Goal: Task Accomplishment & Management: Use online tool/utility

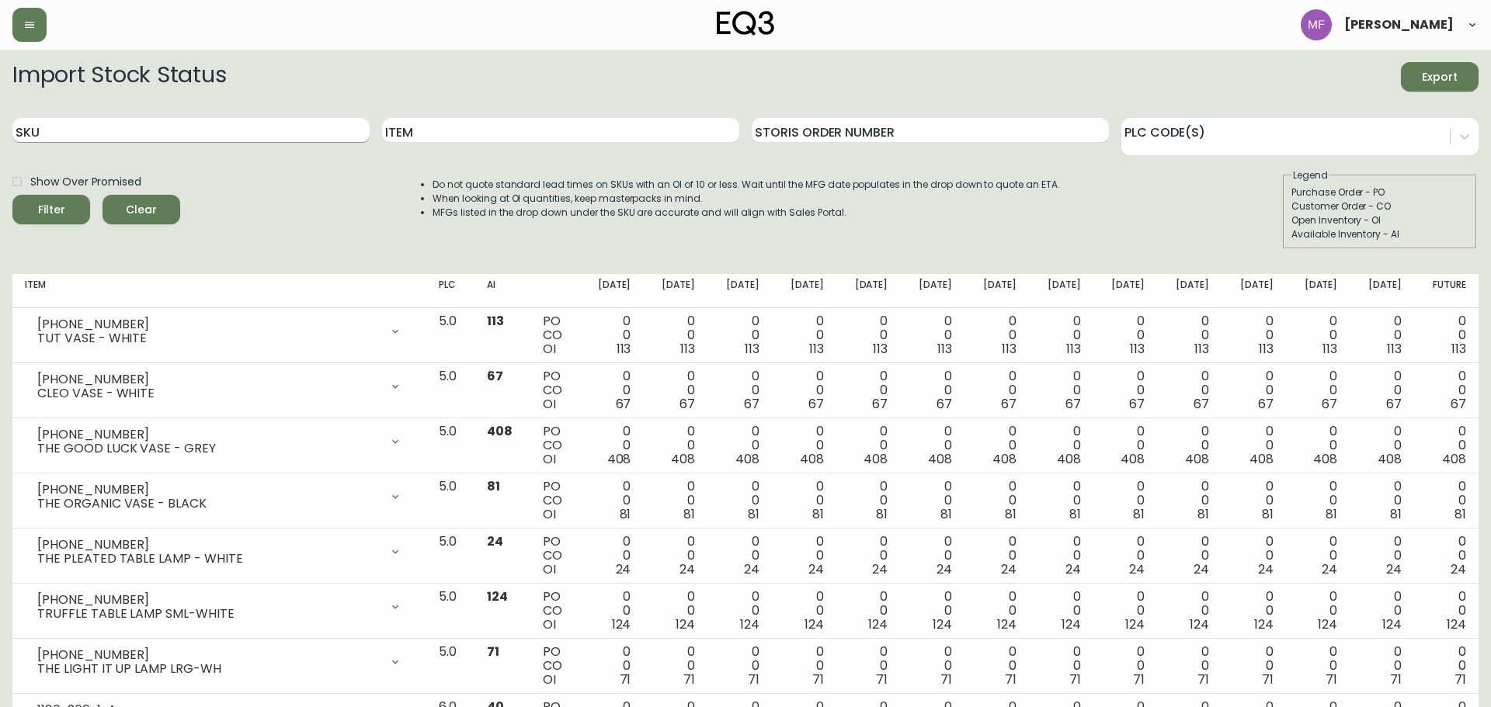
click at [232, 135] on input "SKU" at bounding box center [190, 130] width 357 height 25
paste input "[PHONE_NUMBER]"
click at [12, 195] on button "Filter" at bounding box center [51, 210] width 78 height 30
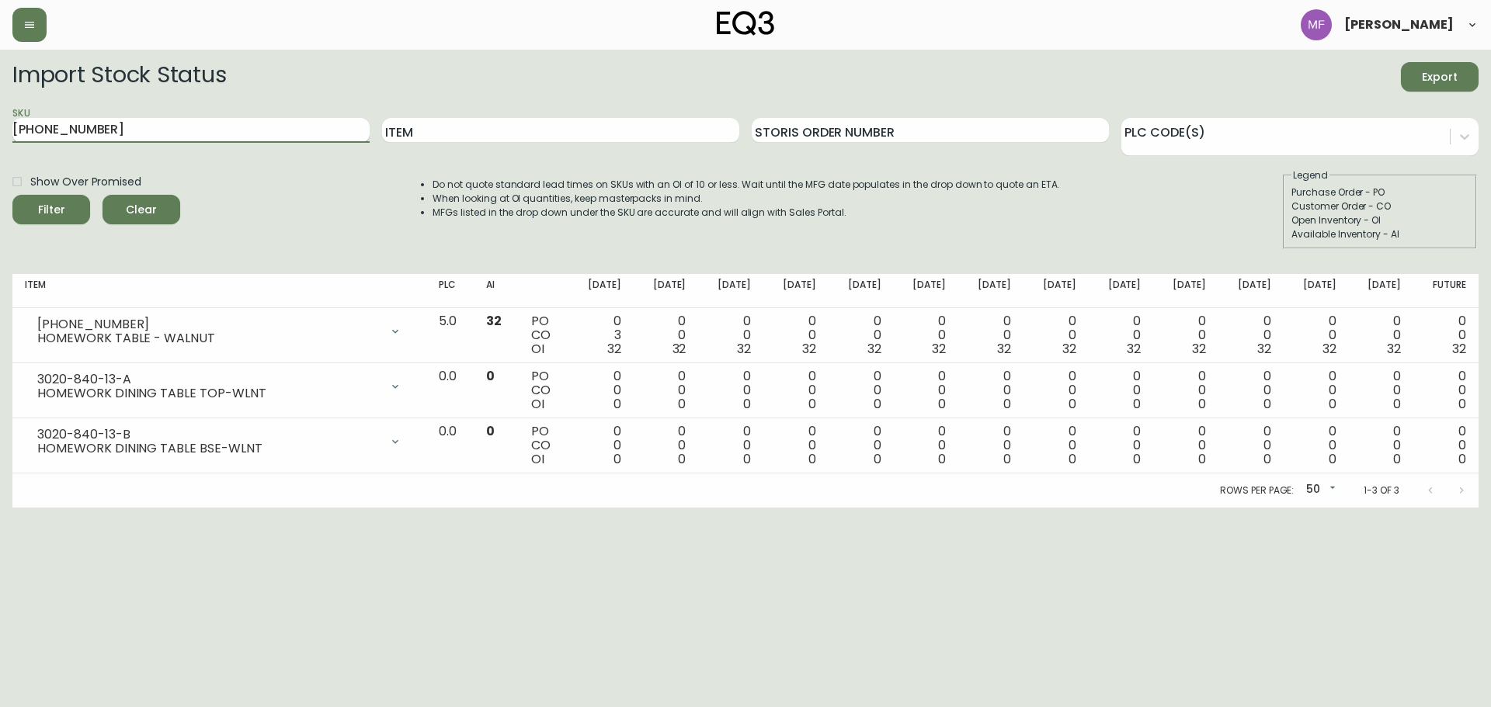
type input "[PHONE_NUMBER]"
click at [12, 195] on button "Filter" at bounding box center [51, 210] width 78 height 30
